Goal: Transaction & Acquisition: Purchase product/service

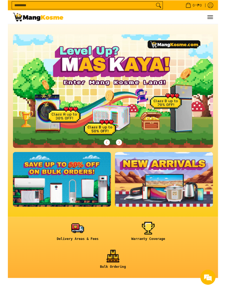
scroll to position [22, 0]
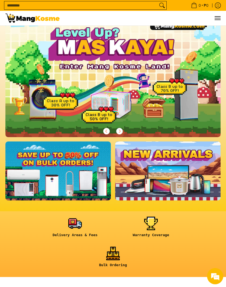
click at [57, 166] on link at bounding box center [57, 171] width 105 height 59
click at [122, 134] on span "Next" at bounding box center [119, 131] width 6 height 6
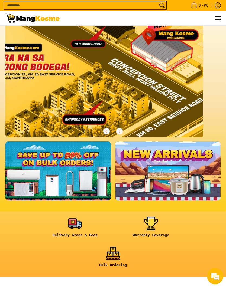
scroll to position [0, 662]
click at [26, 6] on input "Search..." at bounding box center [80, 5] width 153 height 8
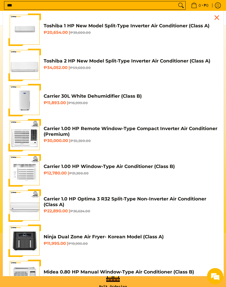
scroll to position [0, 0]
type input "***"
click at [179, 6] on button "Search" at bounding box center [181, 5] width 9 height 8
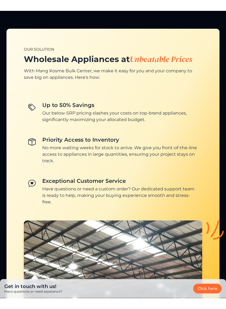
scroll to position [595, 0]
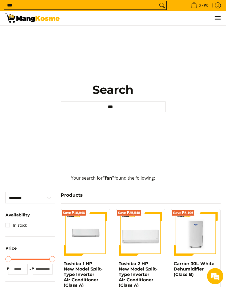
click at [161, 105] on input "***" at bounding box center [113, 107] width 105 height 11
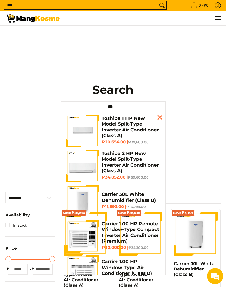
click at [159, 106] on input "***" at bounding box center [113, 107] width 105 height 11
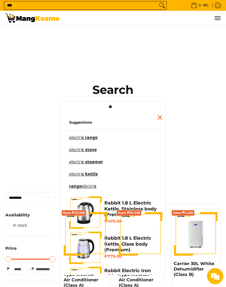
type input "*"
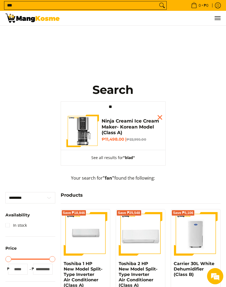
type input "*"
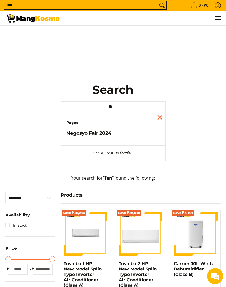
type input "*"
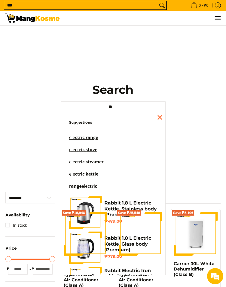
type input "*"
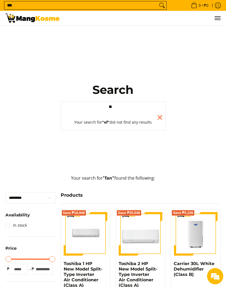
type input "*"
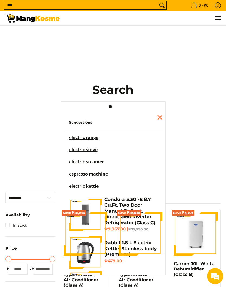
type input "*"
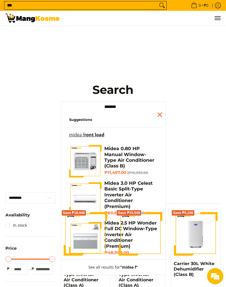
scroll to position [1, 0]
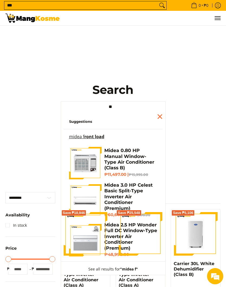
type input "*"
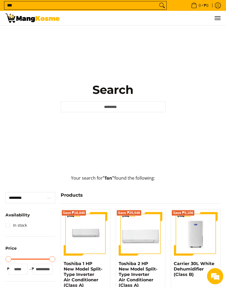
type input "*"
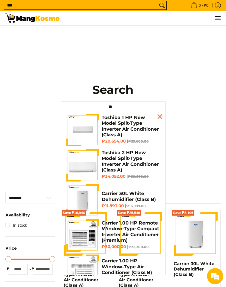
type input "*"
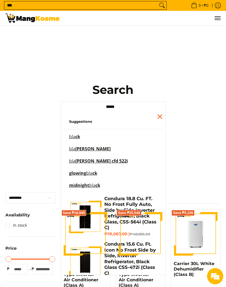
scroll to position [0, 0]
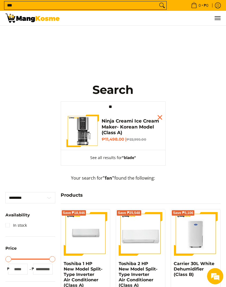
type input "*"
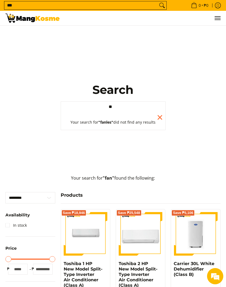
type input "*"
click at [150, 6] on input "***" at bounding box center [80, 5] width 153 height 8
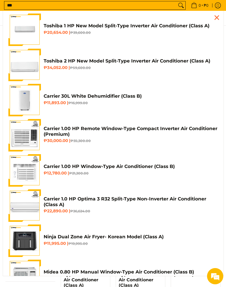
click at [170, 6] on input "***" at bounding box center [90, 5] width 172 height 8
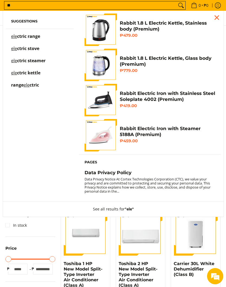
type input "*"
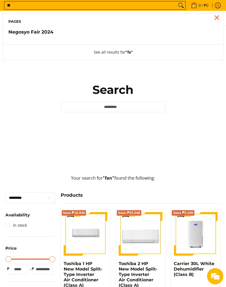
type input "*"
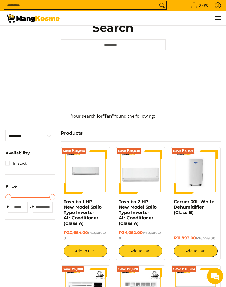
scroll to position [60, 0]
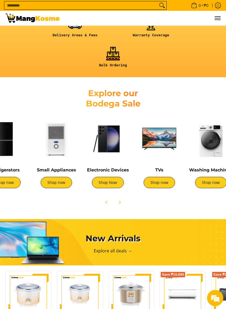
scroll to position [224, 0]
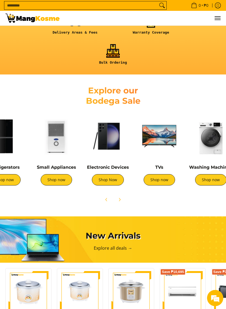
click at [52, 144] on img at bounding box center [56, 136] width 46 height 46
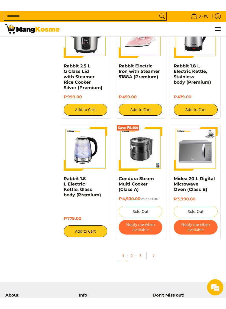
scroll to position [731, 0]
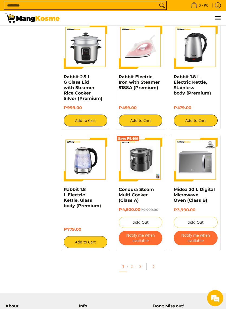
click at [155, 262] on link "Pagination" at bounding box center [155, 266] width 13 height 9
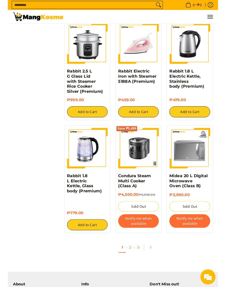
scroll to position [753, 0]
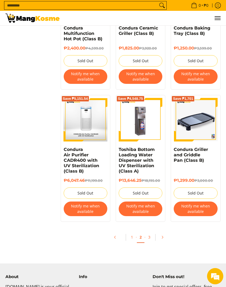
scroll to position [901, 0]
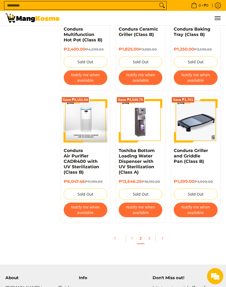
click at [165, 236] on link "Pagination" at bounding box center [164, 238] width 13 height 9
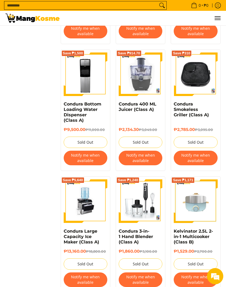
scroll to position [548, 0]
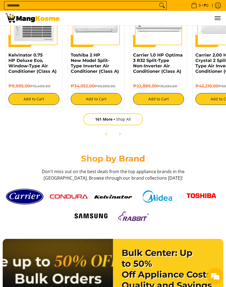
scroll to position [714, 0]
click at [160, 194] on img at bounding box center [157, 197] width 38 height 12
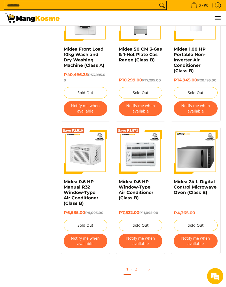
scroll to position [907, 0]
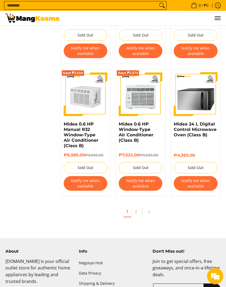
click at [152, 217] on link "Pagination" at bounding box center [150, 211] width 13 height 9
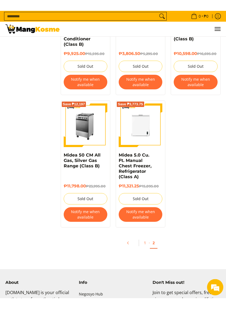
scroll to position [636, 0]
